Goal: Information Seeking & Learning: Learn about a topic

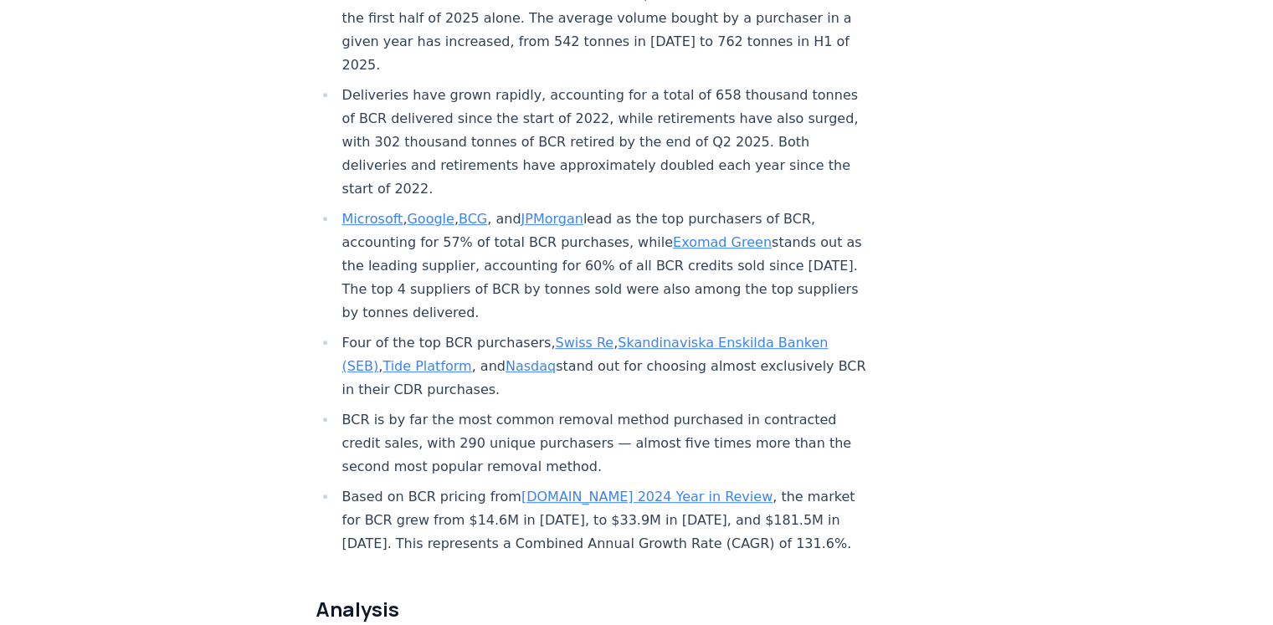
scroll to position [753, 0]
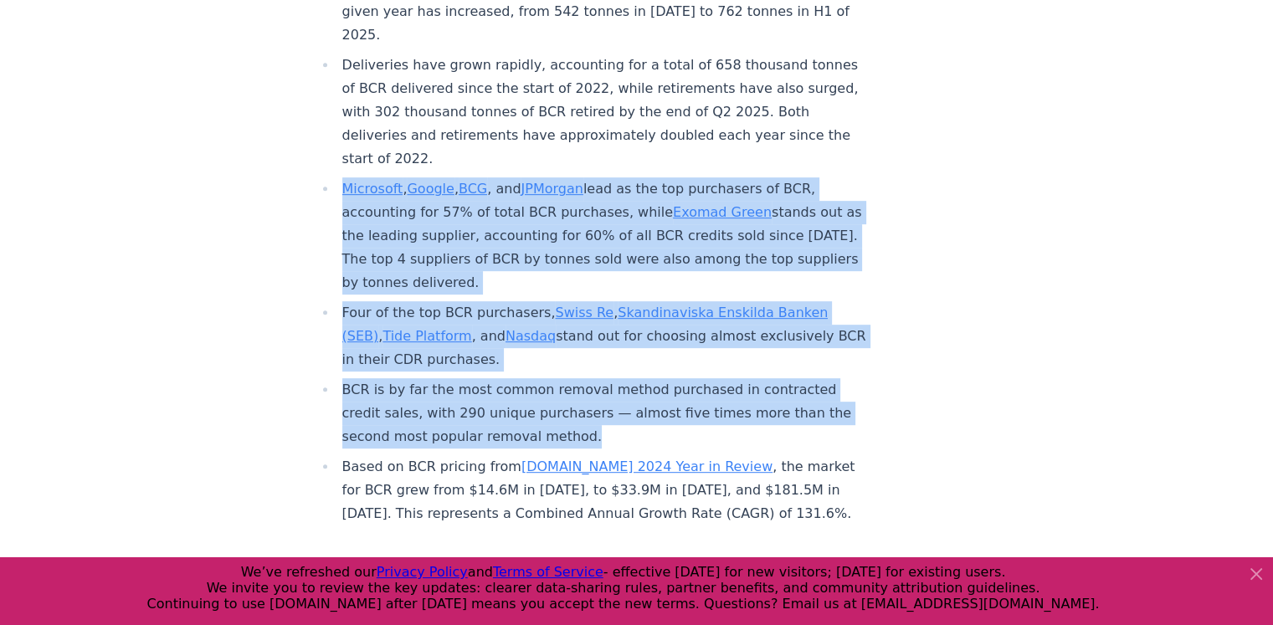
drag, startPoint x: 336, startPoint y: 134, endPoint x: 587, endPoint y: 381, distance: 351.5
click at [587, 381] on ul "A total of 3.04 million tonnes of biochar carbon removal (BCR) credits have bee…" at bounding box center [593, 228] width 554 height 596
copy ul "Microsoft , Google , BCG , and JPMorgan lead as the top purchasers of BCR, acco…"
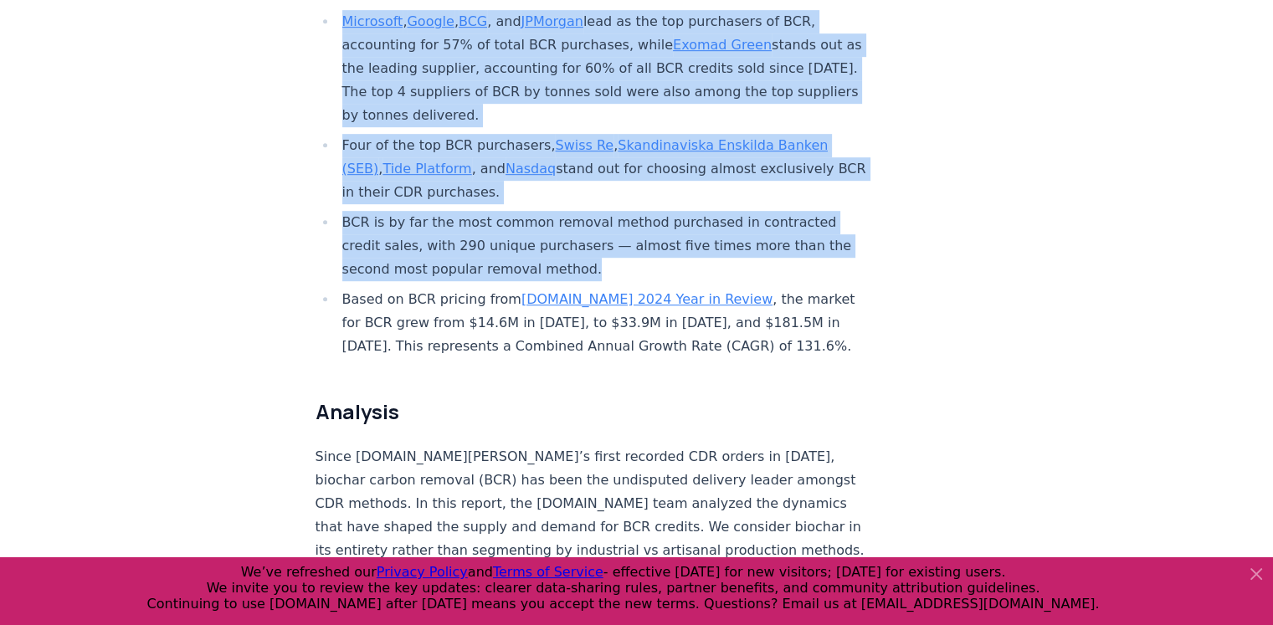
scroll to position [921, 0]
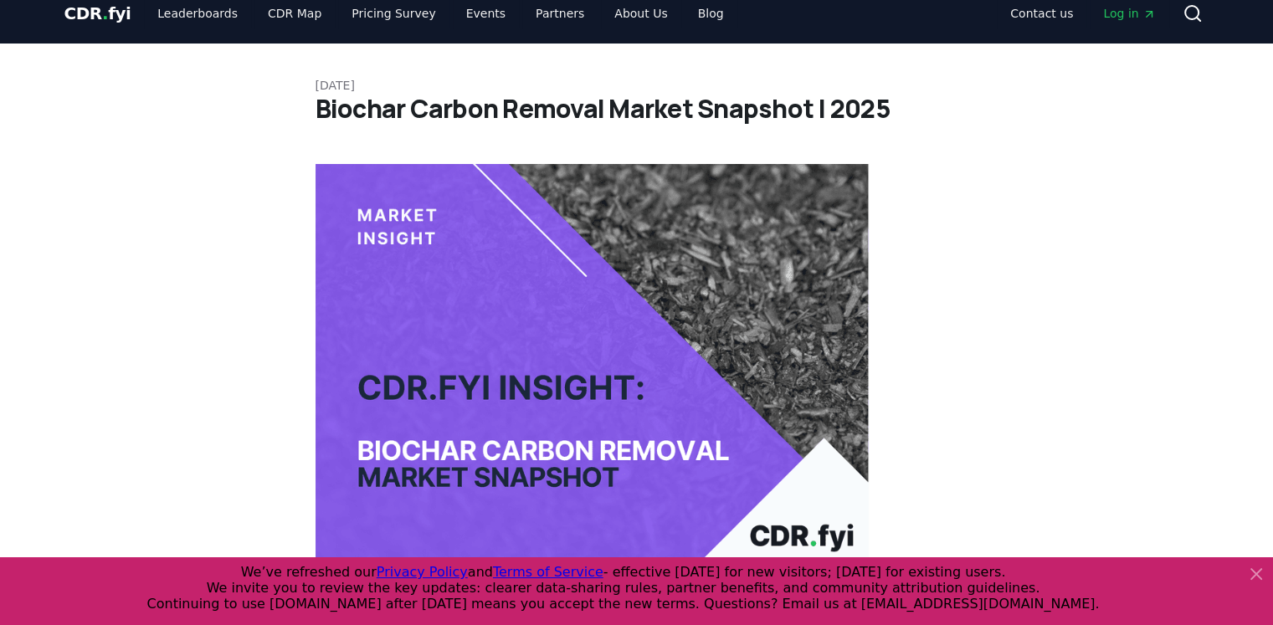
scroll to position [0, 0]
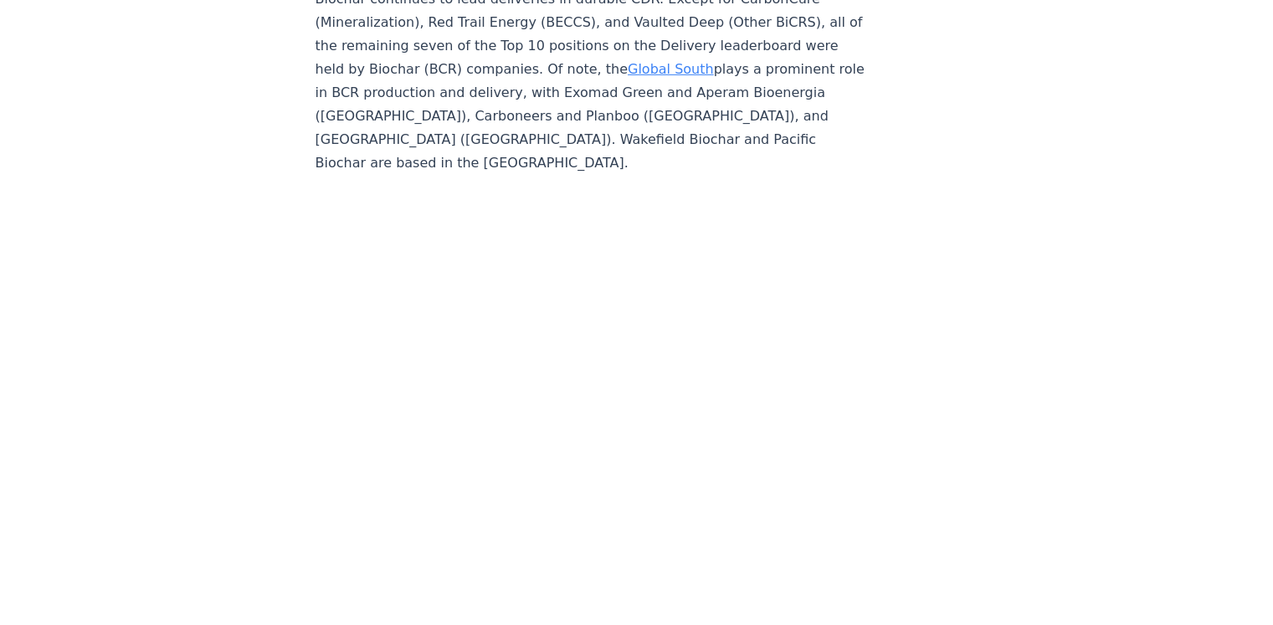
scroll to position [11633, 0]
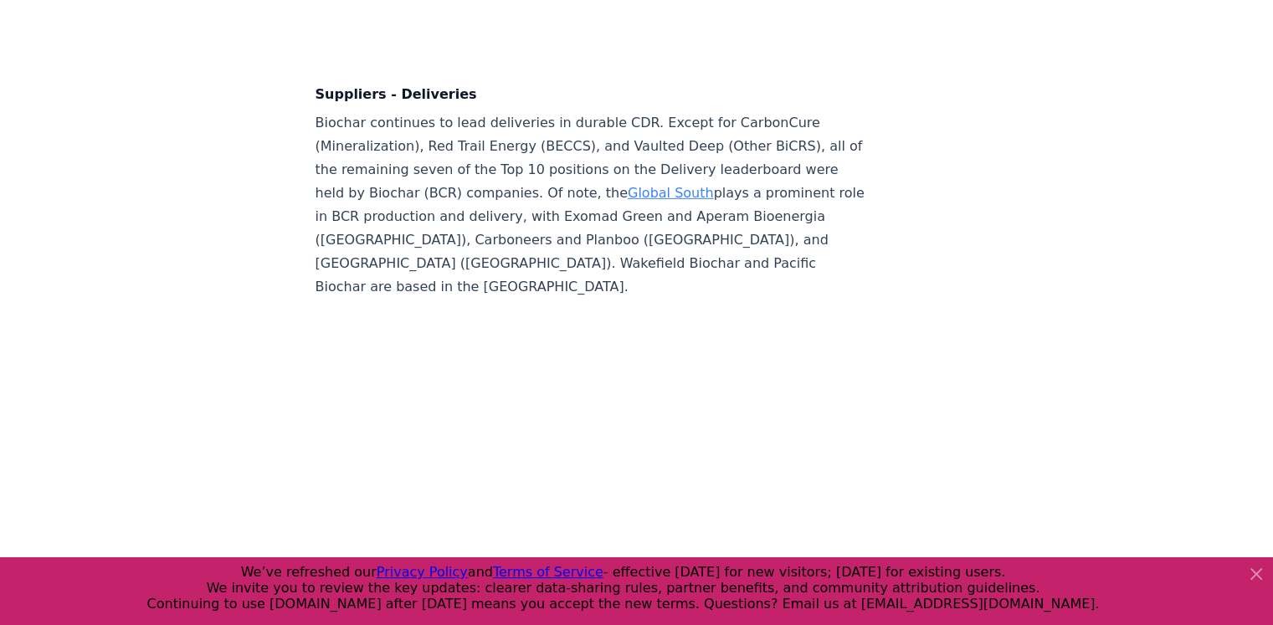
drag, startPoint x: 666, startPoint y: 233, endPoint x: 675, endPoint y: 158, distance: 75.8
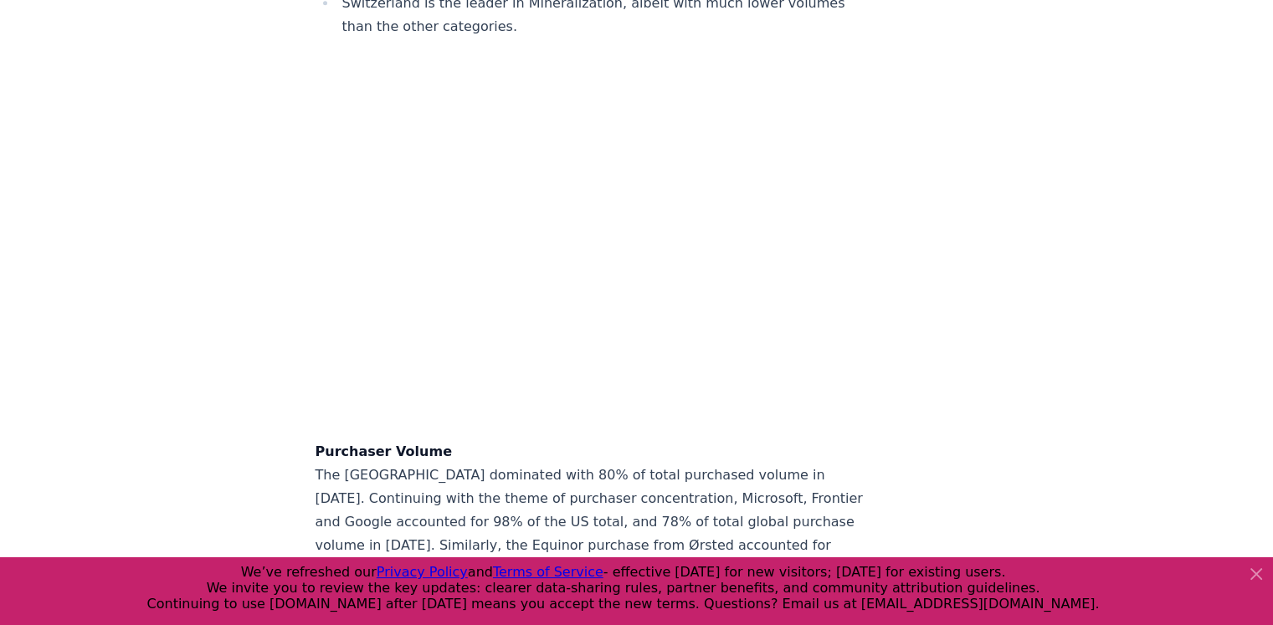
scroll to position [13630, 0]
